Goal: Task Accomplishment & Management: Manage account settings

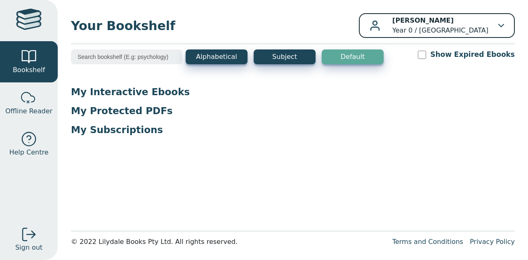
click at [458, 34] on p "Sophia Bago Year 0 / Rowville Secondary College" at bounding box center [440, 26] width 96 height 20
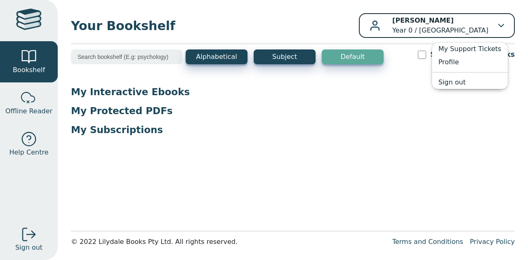
click at [458, 34] on p "Sophia Bago Year 0 / Rowville Secondary College" at bounding box center [440, 26] width 96 height 20
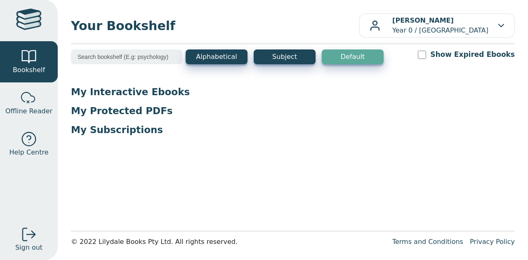
click at [137, 52] on input "search" at bounding box center [126, 56] width 111 height 15
type input "geo"
click at [202, 57] on button "Alphabetical" at bounding box center [217, 56] width 62 height 15
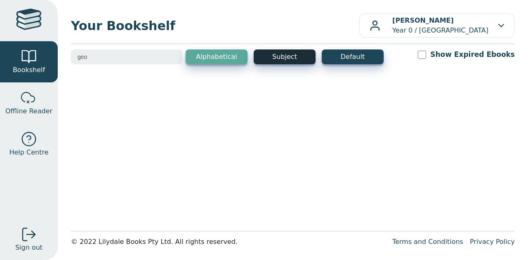
click at [282, 56] on button "Subject" at bounding box center [285, 56] width 62 height 15
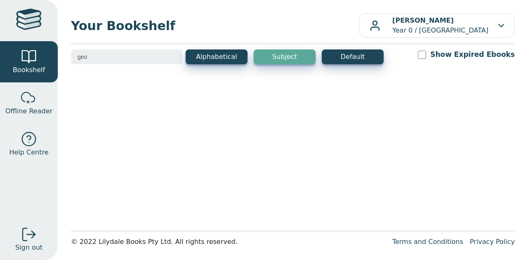
click at [239, 132] on main1 "geo Alphabetical Subject Default Show Expired Ebooks" at bounding box center [293, 137] width 444 height 176
drag, startPoint x: 239, startPoint y: 132, endPoint x: 214, endPoint y: 86, distance: 52.8
click at [214, 86] on main1 "geo Alphabetical Subject Default Show Expired Ebooks" at bounding box center [293, 137] width 444 height 176
click at [173, 59] on input "geo" at bounding box center [126, 56] width 111 height 15
click at [172, 52] on input "geo" at bounding box center [126, 56] width 111 height 15
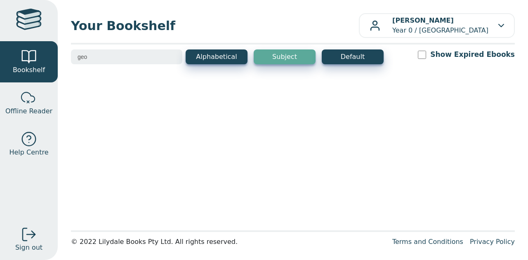
click at [170, 55] on input "geo" at bounding box center [126, 56] width 111 height 15
click at [170, 55] on input "search" at bounding box center [126, 56] width 111 height 15
click at [135, 86] on main1 "Alphabetical Subject Default Show Expired Ebooks" at bounding box center [293, 137] width 444 height 176
click at [139, 58] on input "search" at bounding box center [126, 56] width 111 height 15
click at [177, 99] on main1 "Alphabetical Subject Default Show Expired Ebooks" at bounding box center [293, 137] width 444 height 176
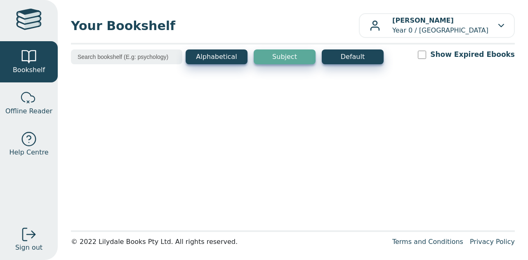
click at [132, 60] on input "search" at bounding box center [126, 56] width 111 height 15
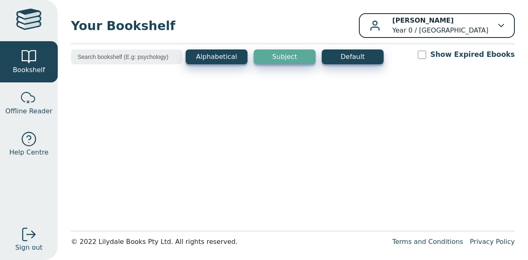
click at [475, 35] on button "Sophia Bago Year 0 / Rowville Secondary College" at bounding box center [437, 25] width 156 height 25
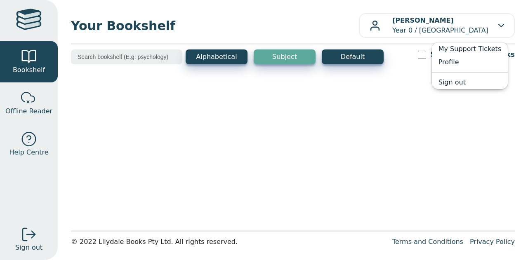
click at [404, 82] on main1 "Alphabetical Subject Default Show Expired Ebooks" at bounding box center [293, 137] width 444 height 176
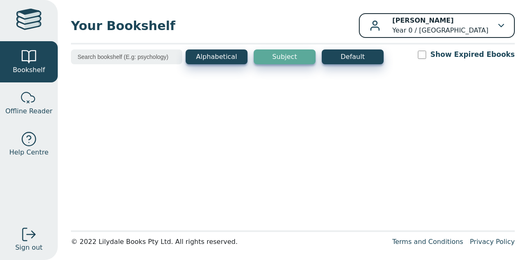
click at [457, 35] on p "Sophia Bago Year 0 / Rowville Secondary College" at bounding box center [440, 26] width 96 height 20
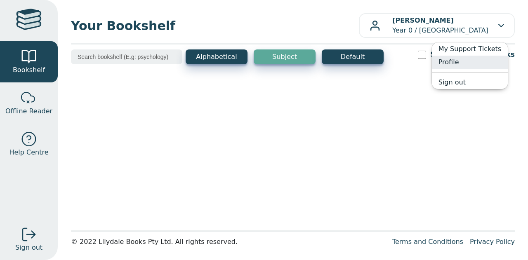
click at [462, 63] on link "Profile" at bounding box center [470, 62] width 76 height 13
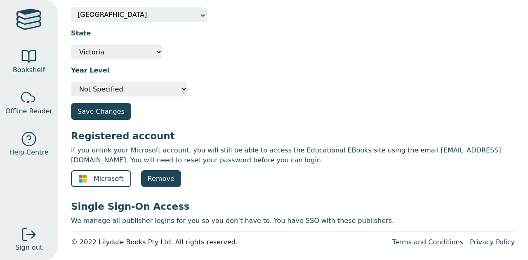
scroll to position [80, 0]
